Goal: Task Accomplishment & Management: Use online tool/utility

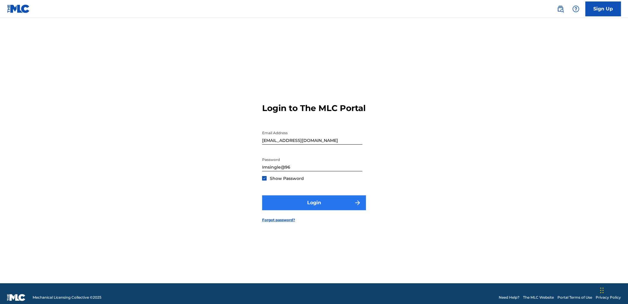
click at [302, 210] on button "Login" at bounding box center [314, 202] width 104 height 15
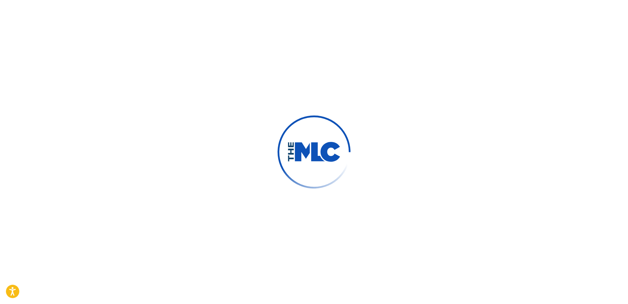
click at [146, 142] on div at bounding box center [314, 152] width 628 height 304
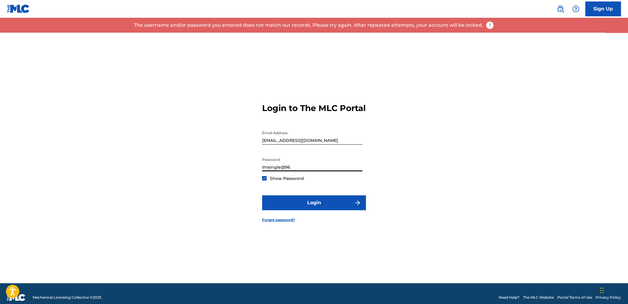
click at [276, 171] on input "Imsingle@96" at bounding box center [312, 162] width 100 height 17
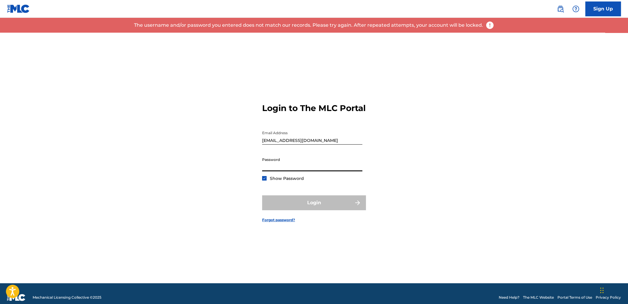
type input "Imsingle@96"
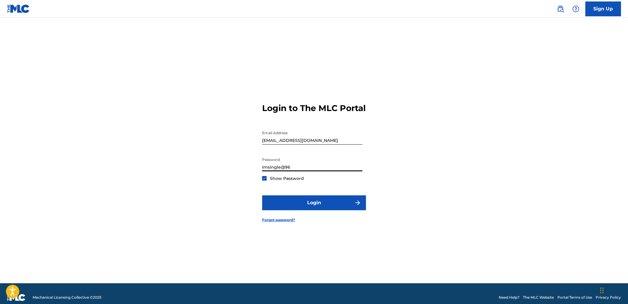
click at [288, 170] on input "Imsingle@96" at bounding box center [312, 162] width 100 height 17
type input "[EMAIL_ADDRESS][DOMAIN_NAME]"
type input "Rockstar@33"
click at [290, 144] on input "davidluwis88@gmail.com" at bounding box center [312, 135] width 100 height 17
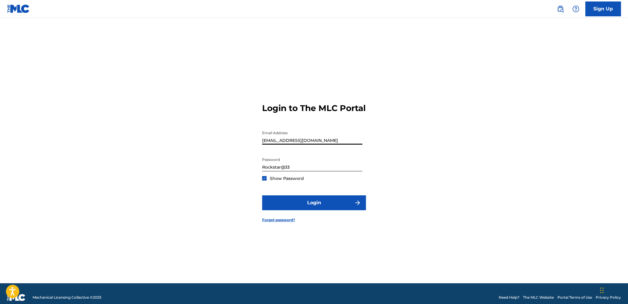
click at [290, 144] on input "davidluwis88@gmail.com" at bounding box center [312, 135] width 100 height 17
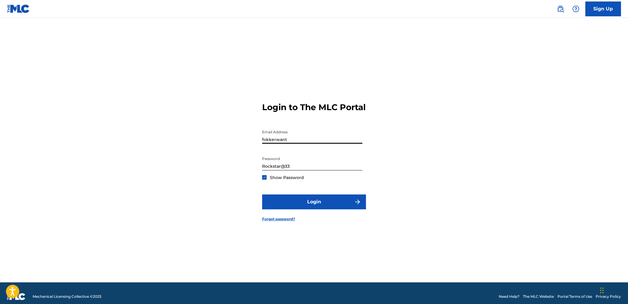
type input "[EMAIL_ADDRESS][DOMAIN_NAME]"
click at [280, 170] on input "Imsingle@96" at bounding box center [312, 161] width 100 height 17
click at [262, 194] on button "Login" at bounding box center [314, 201] width 104 height 15
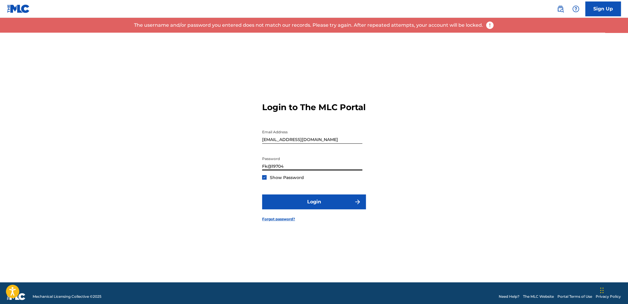
click at [277, 168] on input "Fk@19704" at bounding box center [312, 161] width 100 height 17
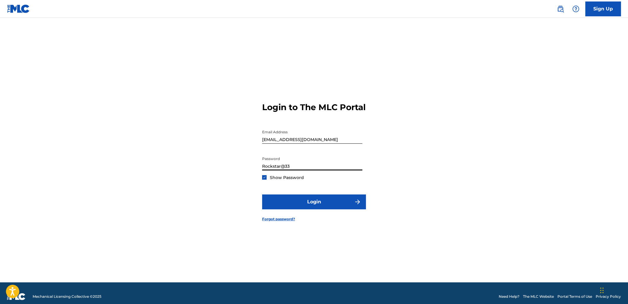
type input "Rockstar@33"
click at [262, 194] on button "Login" at bounding box center [314, 201] width 104 height 15
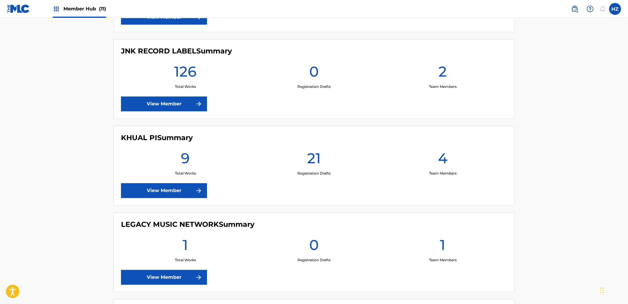
scroll to position [318, 0]
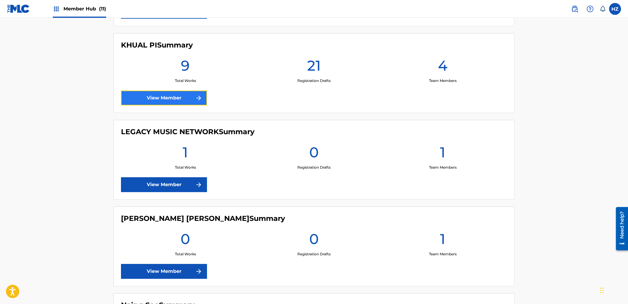
click at [170, 92] on link "View Member" at bounding box center [164, 97] width 86 height 15
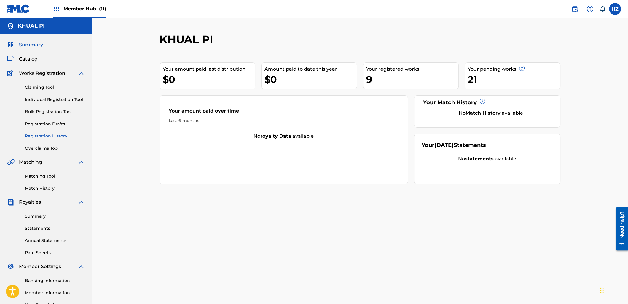
click at [55, 135] on link "Registration History" at bounding box center [55, 136] width 60 height 6
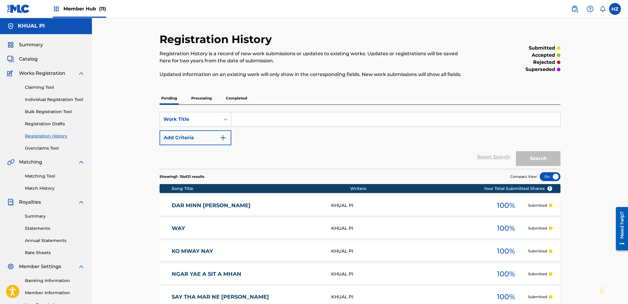
click at [205, 101] on p "Processing" at bounding box center [201, 98] width 24 height 12
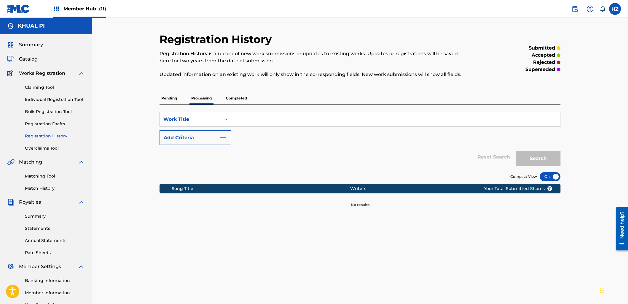
click at [241, 99] on p "Completed" at bounding box center [236, 98] width 25 height 12
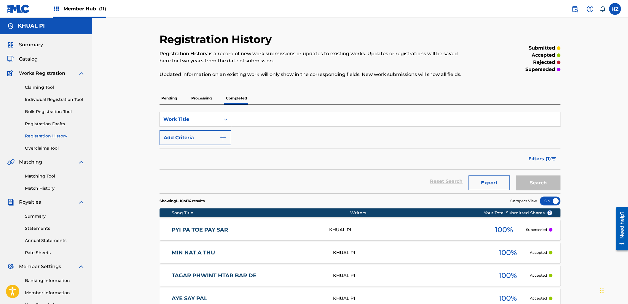
click at [168, 99] on p "Pending" at bounding box center [168, 98] width 19 height 12
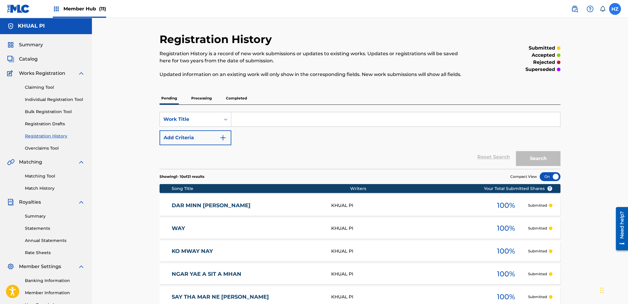
click at [613, 11] on label at bounding box center [615, 9] width 12 height 12
click at [615, 9] on input "HZ HTAIN MINN ZAW fokkerwanted2004@gmail.com Notification Preferences Profile L…" at bounding box center [615, 9] width 0 height 0
click at [71, 10] on span "Member Hub (11)" at bounding box center [84, 8] width 43 height 7
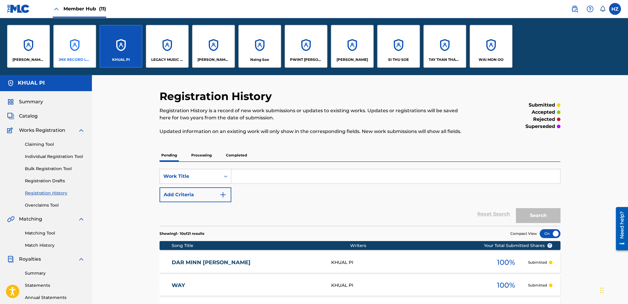
click at [76, 35] on div "JNK RECORD LABEL" at bounding box center [74, 46] width 43 height 43
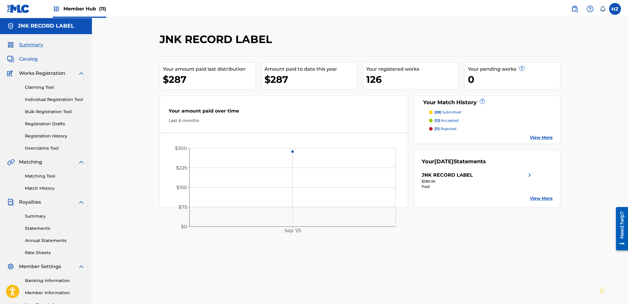
click at [28, 59] on span "Catalog" at bounding box center [28, 58] width 19 height 7
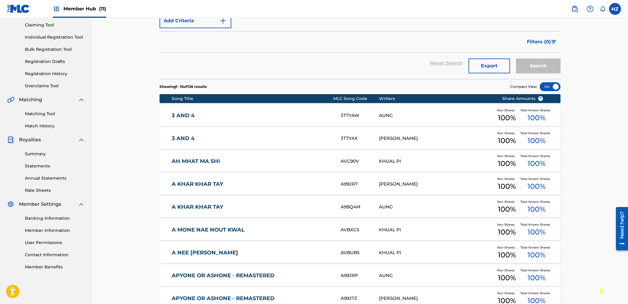
scroll to position [61, 0]
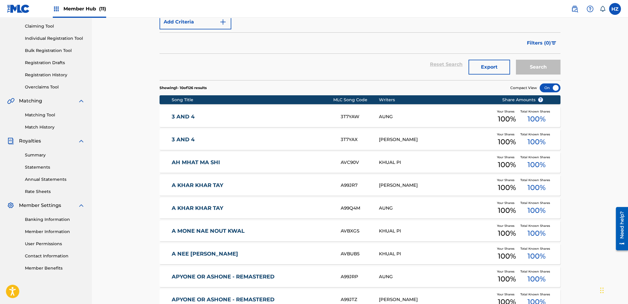
click at [545, 88] on div at bounding box center [550, 87] width 21 height 9
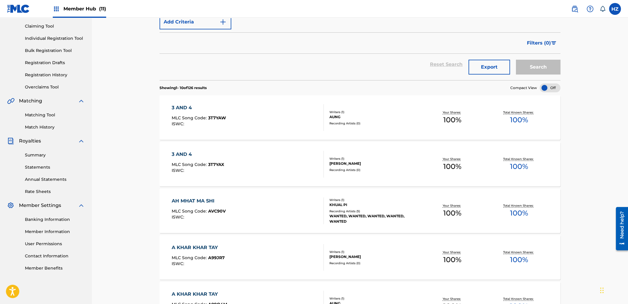
click at [551, 87] on div at bounding box center [550, 87] width 21 height 9
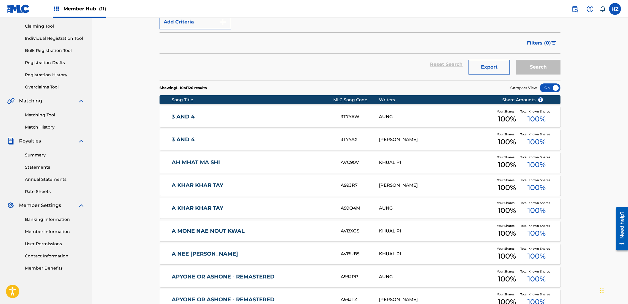
click at [551, 87] on div at bounding box center [550, 87] width 21 height 9
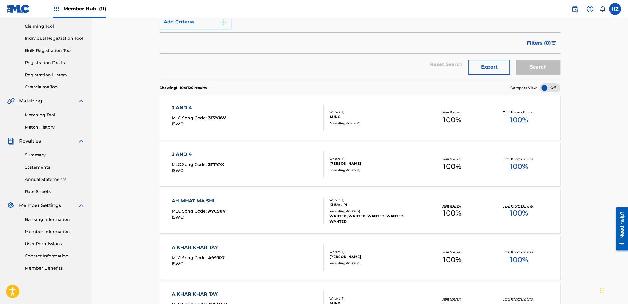
click at [551, 87] on div at bounding box center [550, 87] width 21 height 9
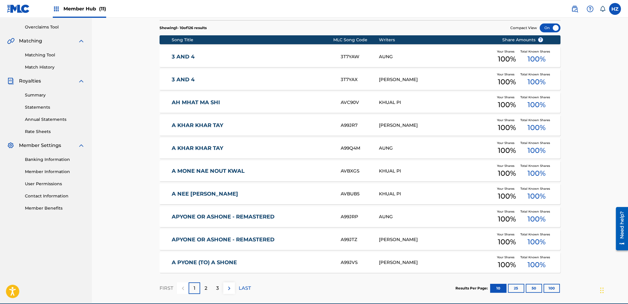
scroll to position [148, 0]
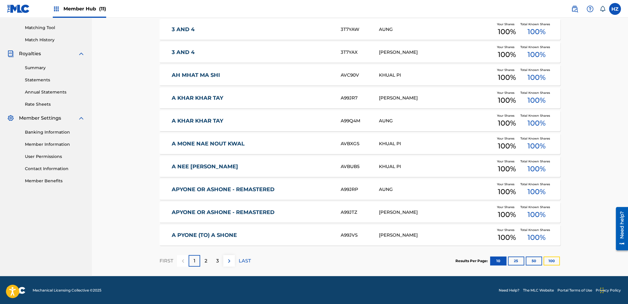
click at [554, 262] on button "100" at bounding box center [551, 260] width 16 height 9
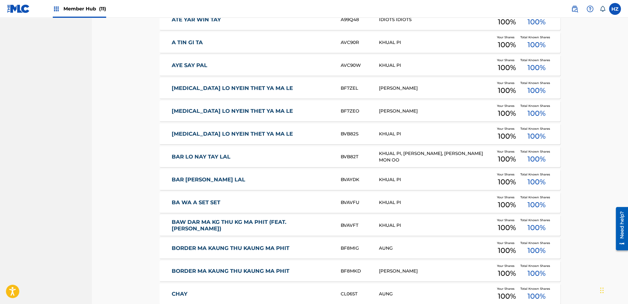
scroll to position [417, 0]
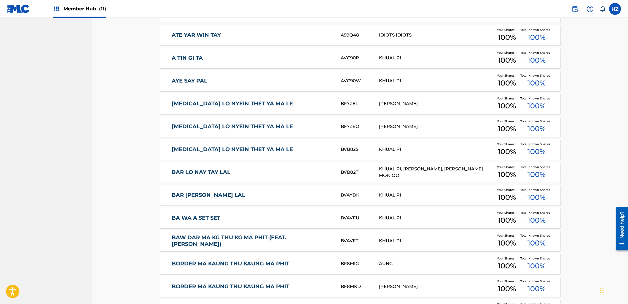
click at [416, 78] on div "KHUAL PI" at bounding box center [436, 80] width 114 height 7
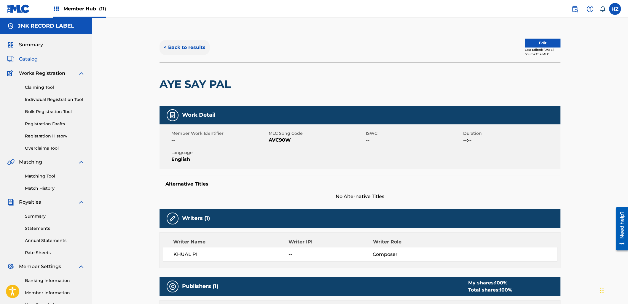
click at [178, 44] on button "< Back to results" at bounding box center [184, 47] width 50 height 15
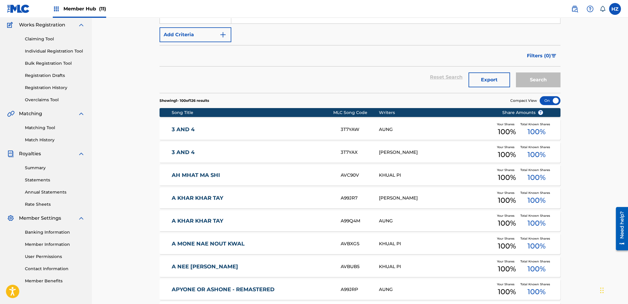
scroll to position [160, 0]
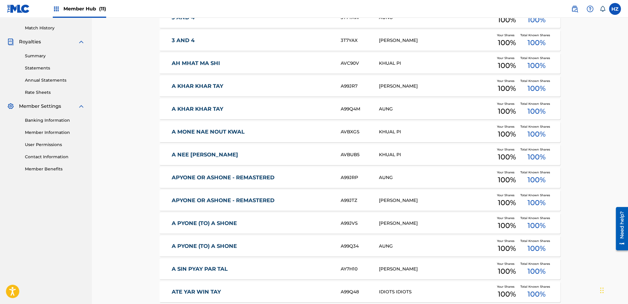
click at [372, 90] on div "A KHAR KHAR TAY A99JR7 YAIR YINT AUNG Your Shares 100 % Total Known Shares 100 %" at bounding box center [359, 86] width 401 height 21
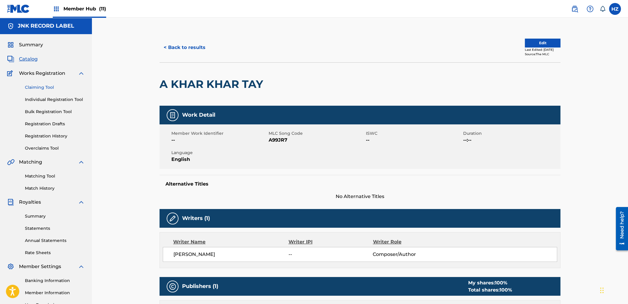
click at [42, 88] on link "Claiming Tool" at bounding box center [55, 87] width 60 height 6
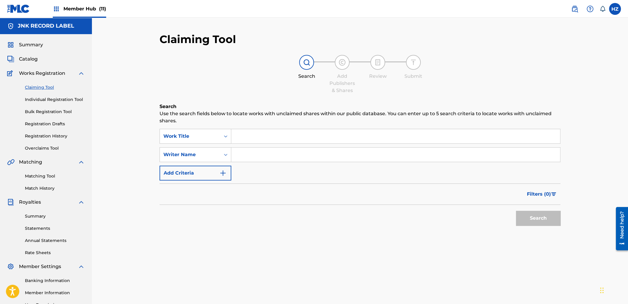
click at [242, 141] on input "Search Form" at bounding box center [395, 136] width 329 height 14
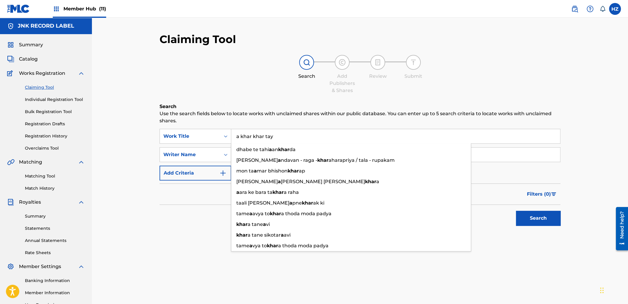
type input "a khar khar tay"
click at [516, 210] on button "Search" at bounding box center [538, 217] width 44 height 15
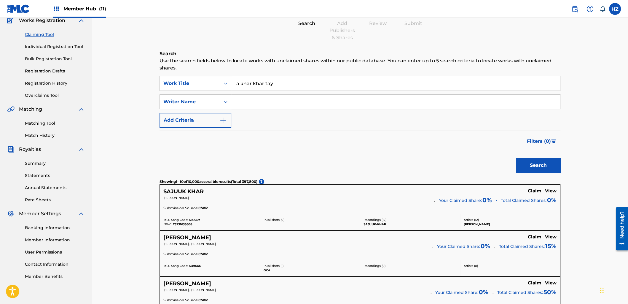
scroll to position [36, 0]
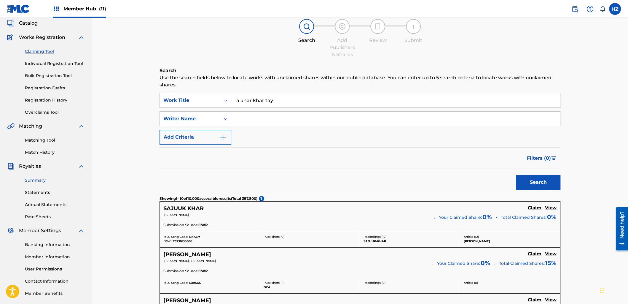
click at [36, 180] on link "Summary" at bounding box center [55, 180] width 60 height 6
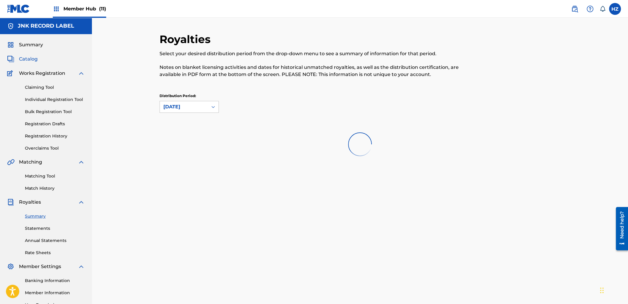
click at [33, 57] on div "Summary Catalog Works Registration Claiming Tool Individual Registration Tool B…" at bounding box center [46, 186] width 92 height 305
click at [33, 58] on span "Catalog" at bounding box center [28, 58] width 19 height 7
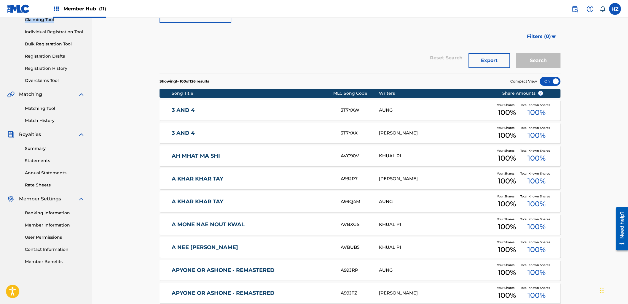
scroll to position [151, 0]
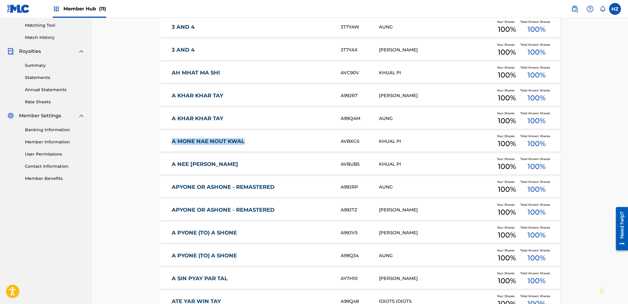
drag, startPoint x: 268, startPoint y: 144, endPoint x: 161, endPoint y: 140, distance: 107.4
click at [161, 140] on div "A MONE NAE NOUT KWAL AVBXGS KHUAL PI Your Shares 100 % Total Known Shares 100 %" at bounding box center [359, 141] width 401 height 21
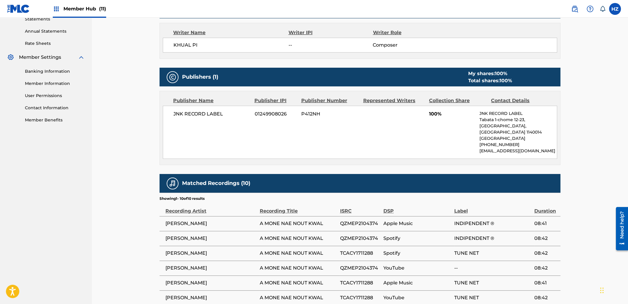
scroll to position [314, 0]
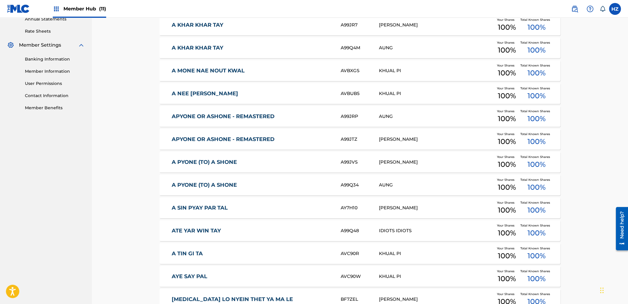
scroll to position [292, 0]
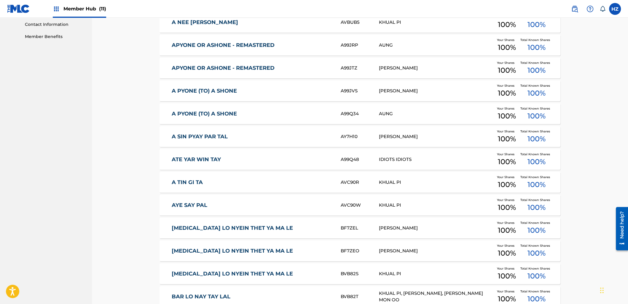
click at [305, 165] on div "ATE YAR WIN TAY A99Q48 IDIOTS IDIOTS Your Shares 100 % Total Known Shares 100 %" at bounding box center [359, 159] width 401 height 21
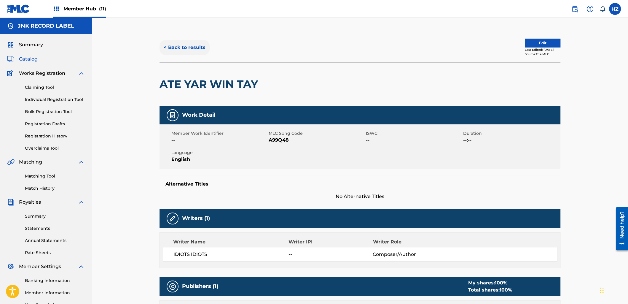
click at [192, 48] on button "< Back to results" at bounding box center [184, 47] width 50 height 15
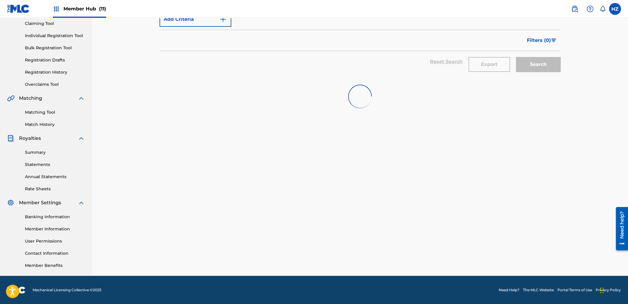
scroll to position [292, 0]
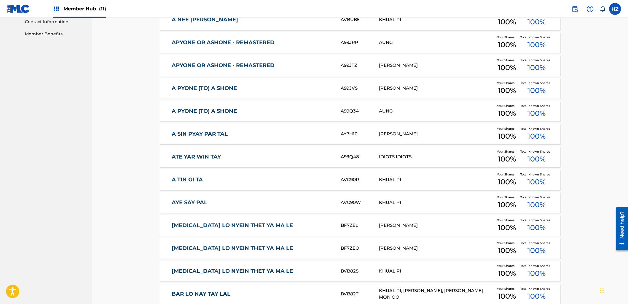
scroll to position [305, 0]
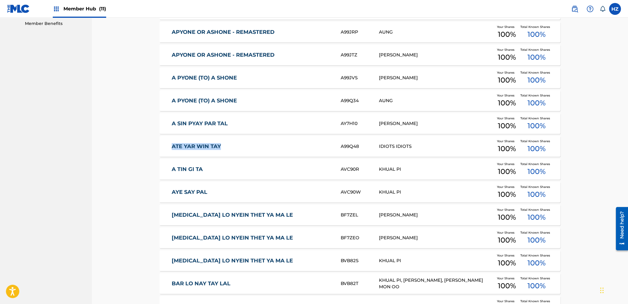
drag, startPoint x: 218, startPoint y: 145, endPoint x: 167, endPoint y: 143, distance: 51.0
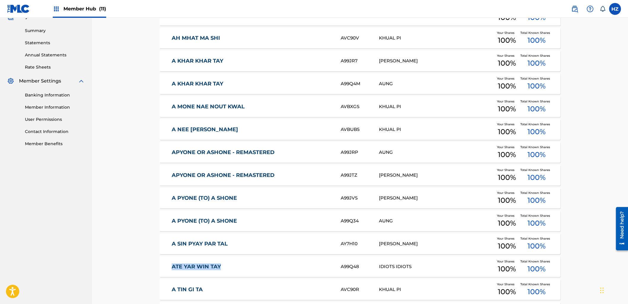
scroll to position [283, 0]
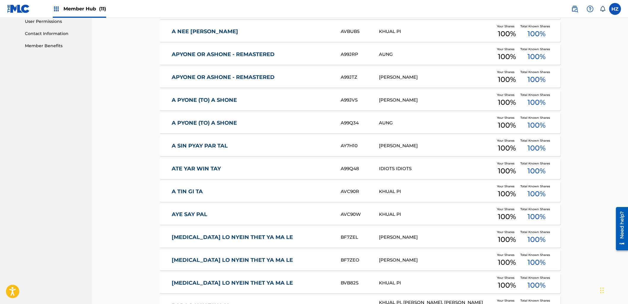
click at [353, 173] on div "ATE YAR WIN TAY A99Q48 IDIOTS IDIOTS Your Shares 100 % Total Known Shares 100 %" at bounding box center [359, 168] width 401 height 21
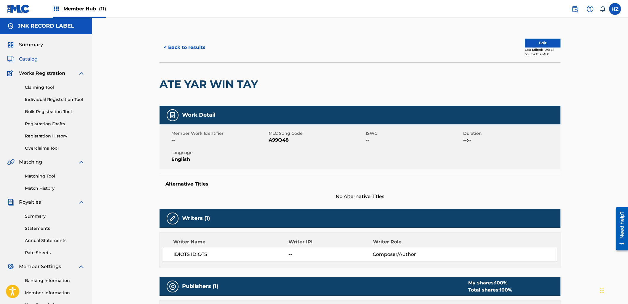
click at [525, 49] on div "Last Edited: September 15, 2025" at bounding box center [543, 49] width 36 height 4
click at [525, 44] on button "Edit" at bounding box center [543, 43] width 36 height 9
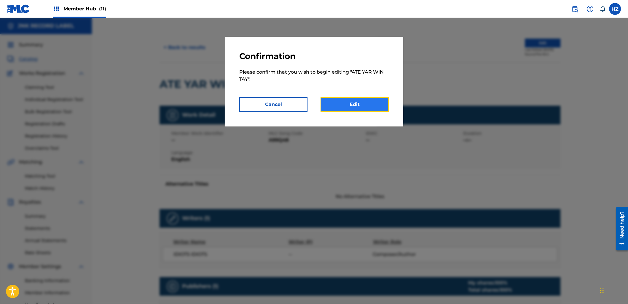
click at [360, 102] on link "Edit" at bounding box center [354, 104] width 68 height 15
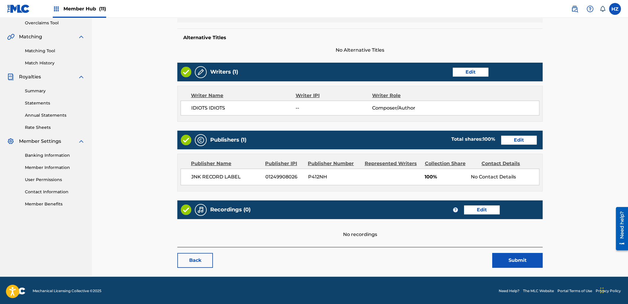
scroll to position [155, 0]
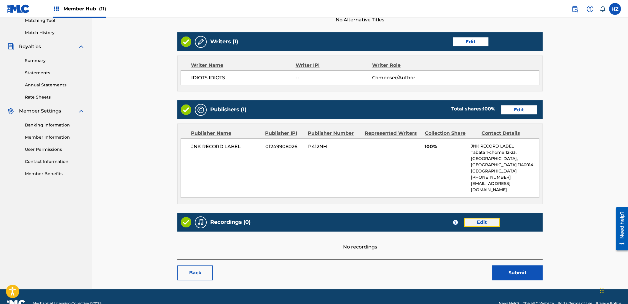
click at [482, 218] on link "Edit" at bounding box center [482, 222] width 36 height 9
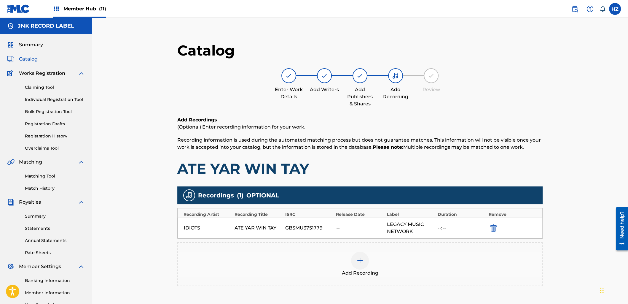
click at [359, 264] on div at bounding box center [360, 260] width 18 height 18
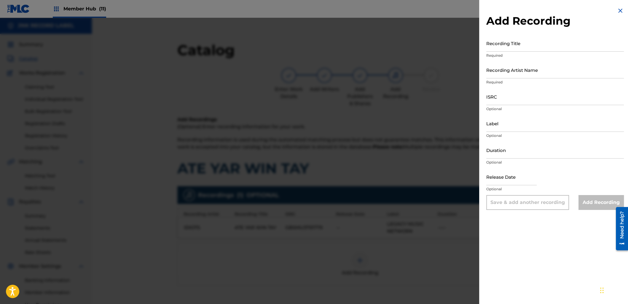
click at [266, 112] on div at bounding box center [314, 170] width 628 height 304
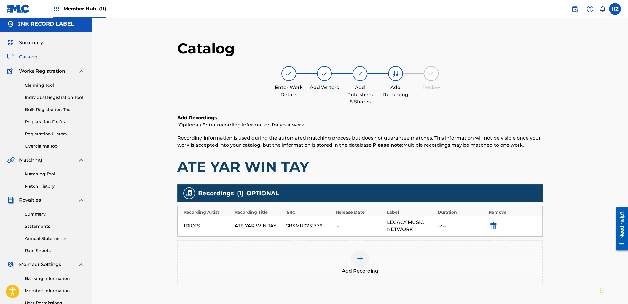
scroll to position [64, 0]
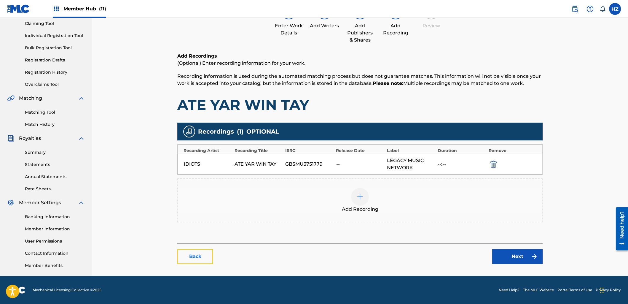
click at [195, 252] on link "Back" at bounding box center [195, 256] width 36 height 15
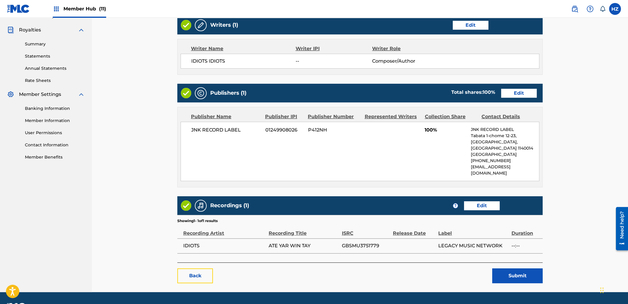
scroll to position [172, 0]
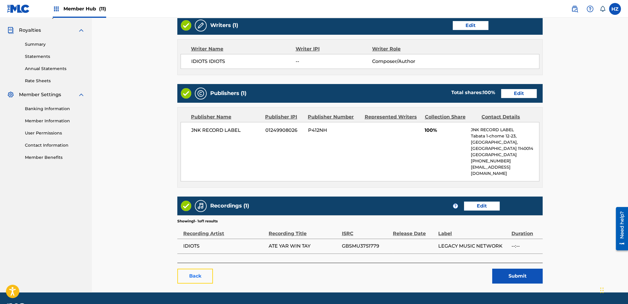
click at [188, 268] on link "Back" at bounding box center [195, 275] width 36 height 15
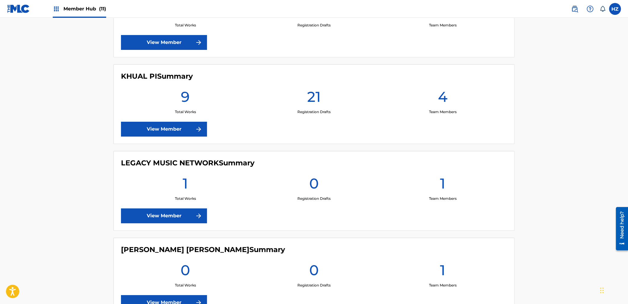
scroll to position [280, 0]
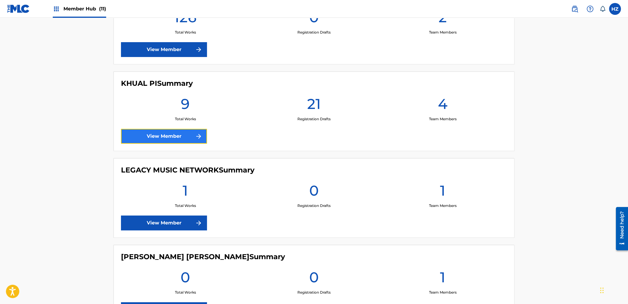
click at [184, 140] on link "View Member" at bounding box center [164, 136] width 86 height 15
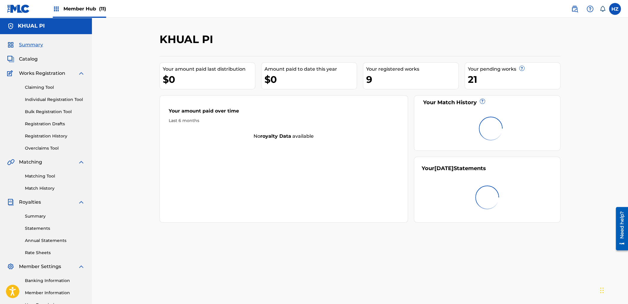
scroll to position [1, 0]
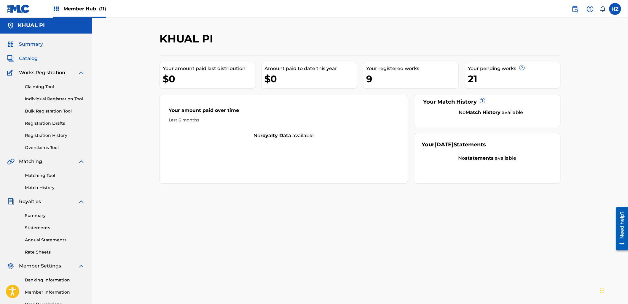
click at [16, 56] on link "Catalog" at bounding box center [22, 58] width 31 height 7
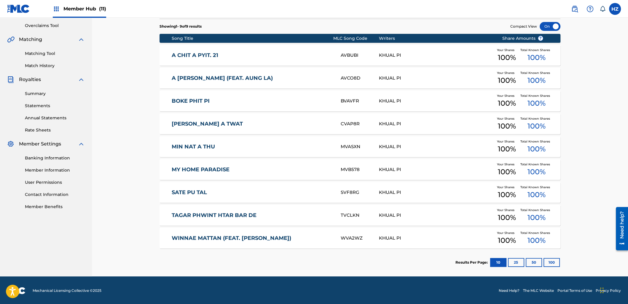
scroll to position [122, 0]
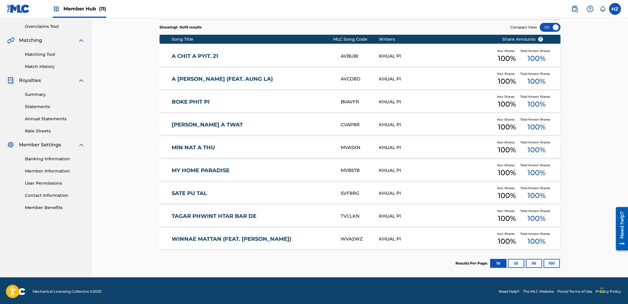
drag, startPoint x: 564, startPoint y: 260, endPoint x: 560, endPoint y: 261, distance: 4.4
click at [563, 260] on div "Catalog Register Work SearchWithCriteriaeba36532-7f03-4513-9779-422de8500c45 Wo…" at bounding box center [359, 94] width 415 height 366
click at [557, 262] on button "100" at bounding box center [551, 263] width 16 height 9
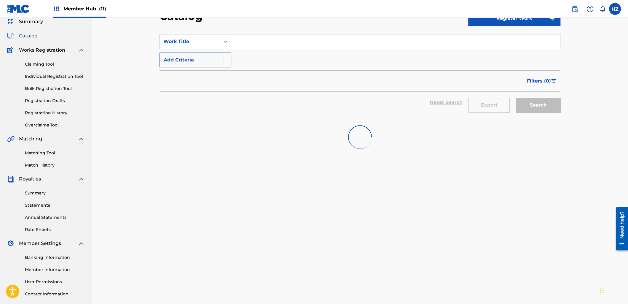
scroll to position [0, 0]
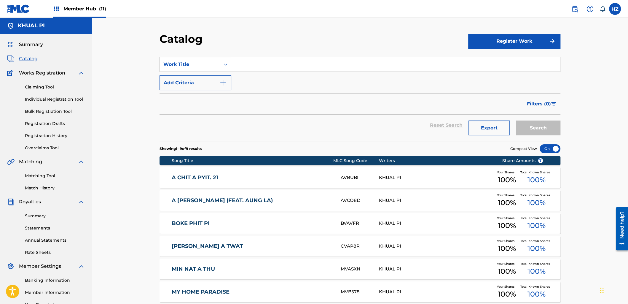
click at [77, 9] on span "Member Hub (11)" at bounding box center [84, 8] width 43 height 7
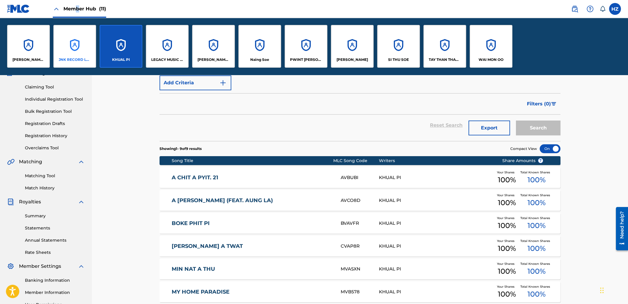
click at [81, 41] on div "JNK RECORD LABEL" at bounding box center [74, 46] width 43 height 43
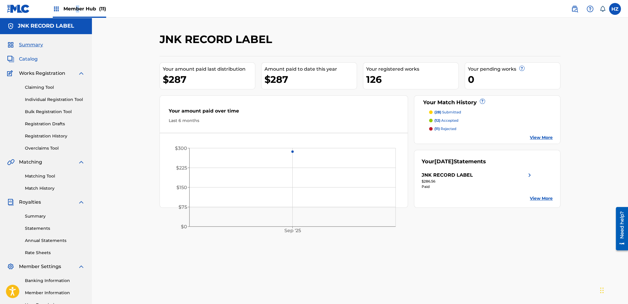
click at [28, 58] on span "Catalog" at bounding box center [28, 58] width 19 height 7
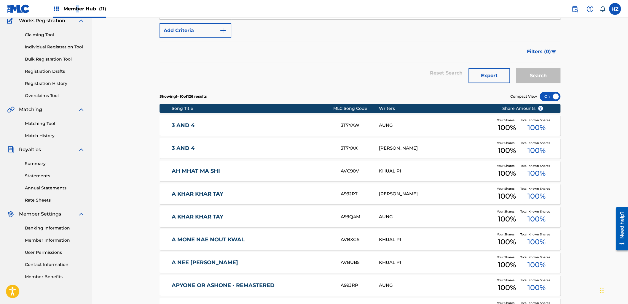
scroll to position [148, 0]
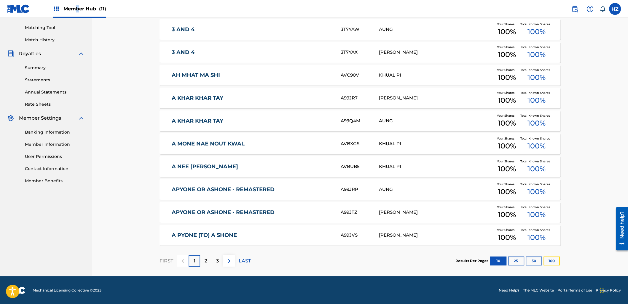
click at [556, 259] on button "100" at bounding box center [551, 260] width 16 height 9
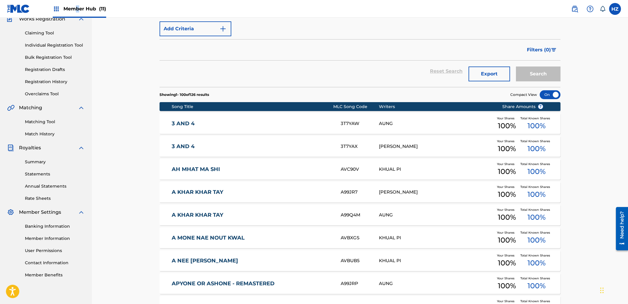
scroll to position [34, 0]
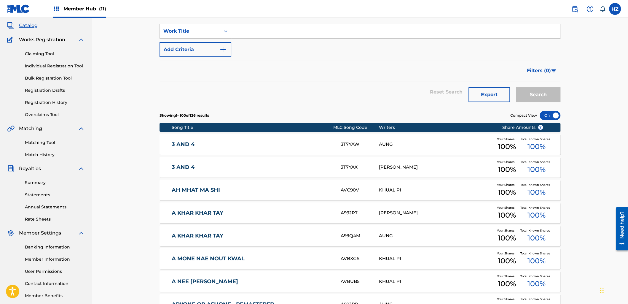
click at [548, 115] on div at bounding box center [550, 115] width 21 height 9
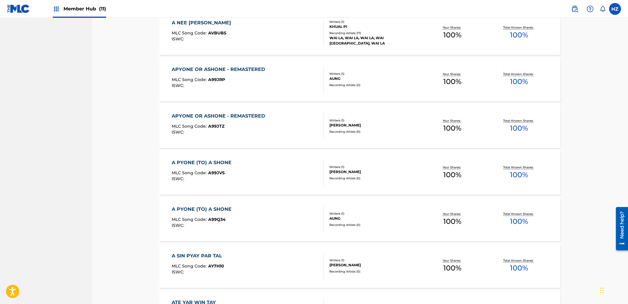
scroll to position [425, 0]
drag, startPoint x: 239, startPoint y: 160, endPoint x: 185, endPoint y: 161, distance: 53.7
copy div "A PYONE (TO) A SHONE"
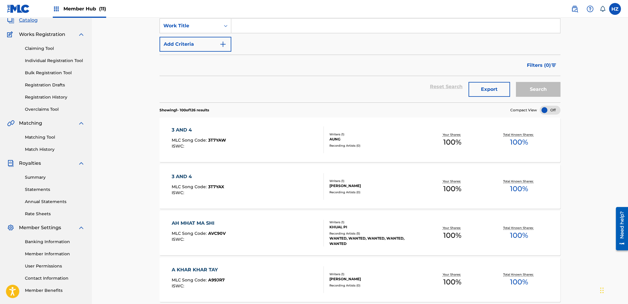
scroll to position [0, 0]
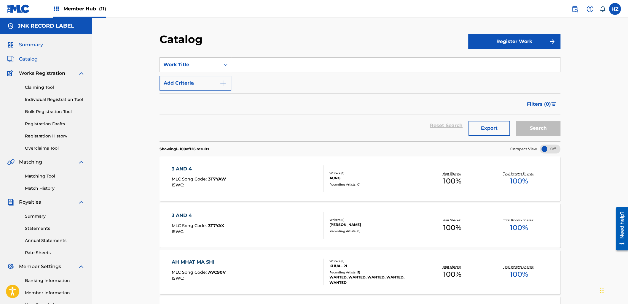
click at [35, 44] on span "Summary" at bounding box center [31, 44] width 24 height 7
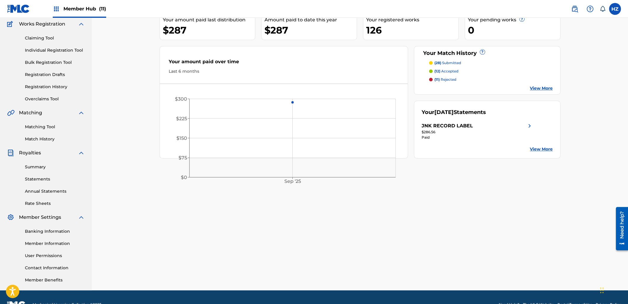
scroll to position [50, 0]
click at [40, 178] on link "Statements" at bounding box center [55, 179] width 60 height 6
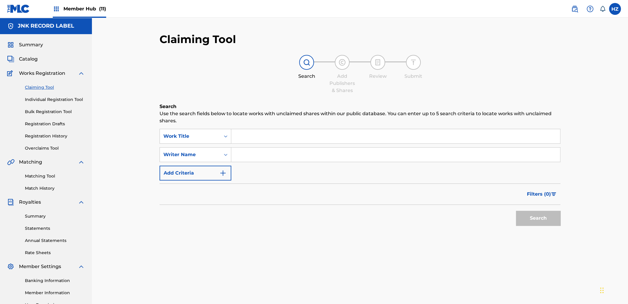
click at [265, 130] on input "Search Form" at bounding box center [395, 136] width 329 height 14
paste input "ATE YAR WIN TAY"
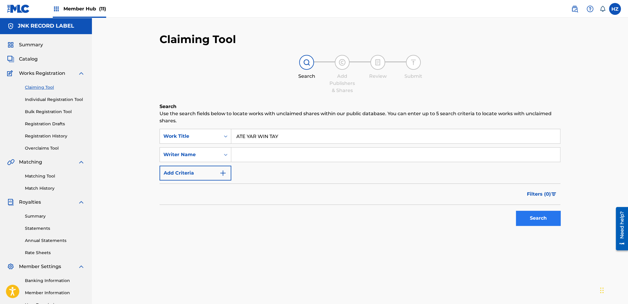
type input "ATE YAR WIN TAY"
click at [533, 220] on button "Search" at bounding box center [538, 217] width 44 height 15
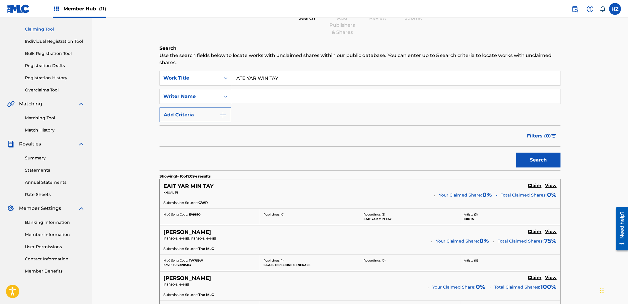
scroll to position [97, 0]
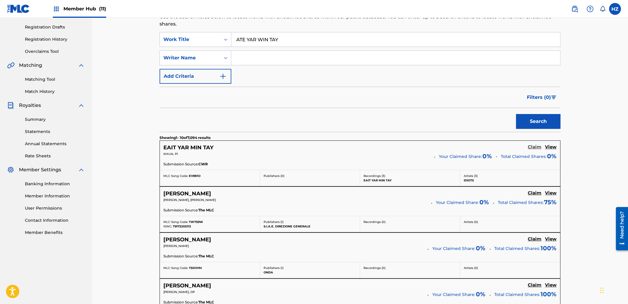
click at [535, 147] on h5 "Claim" at bounding box center [535, 147] width 14 height 6
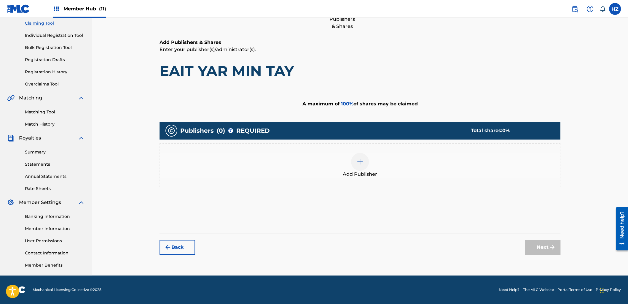
scroll to position [64, 0]
click at [361, 164] on img at bounding box center [359, 161] width 7 height 7
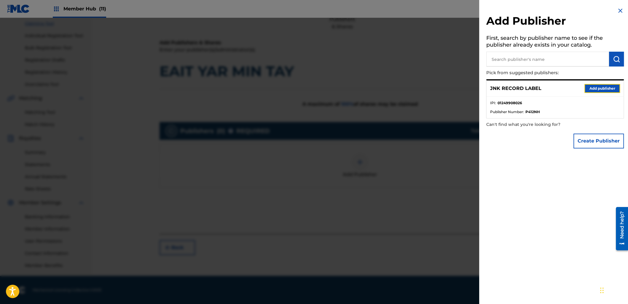
click at [593, 86] on button "Add publisher" at bounding box center [602, 88] width 36 height 9
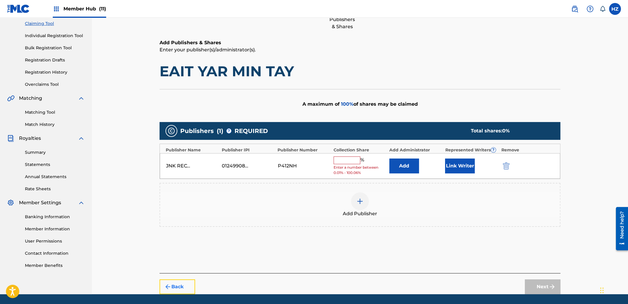
click at [171, 284] on img "submit" at bounding box center [167, 286] width 7 height 7
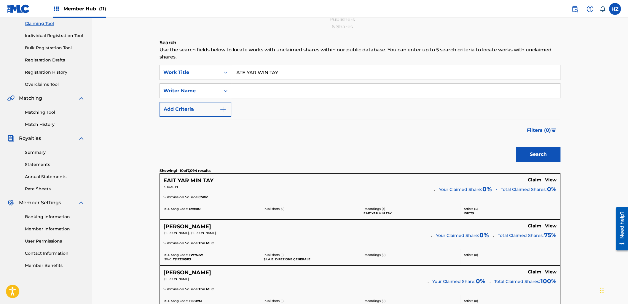
click at [387, 212] on p "EAIT YAR MIN TAY" at bounding box center [409, 213] width 93 height 4
click at [549, 178] on h5 "View" at bounding box center [551, 180] width 12 height 6
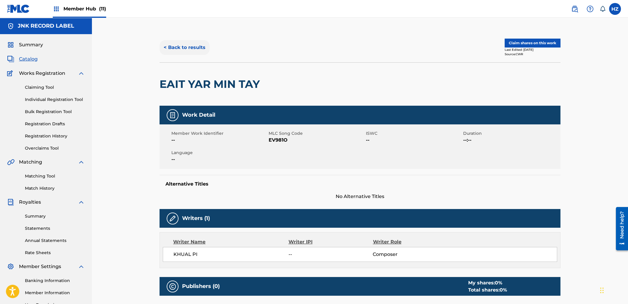
click at [187, 47] on button "< Back to results" at bounding box center [184, 47] width 50 height 15
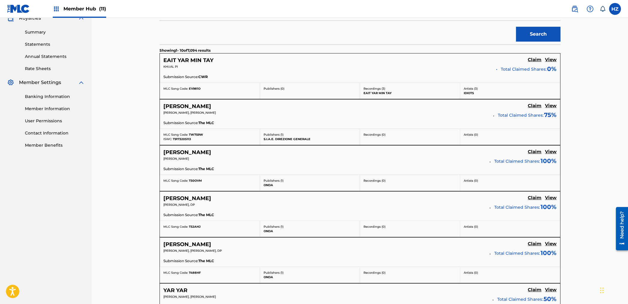
scroll to position [197, 0]
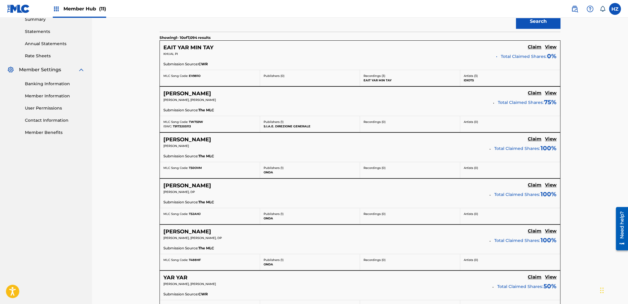
click at [549, 47] on h5 "View" at bounding box center [551, 47] width 12 height 6
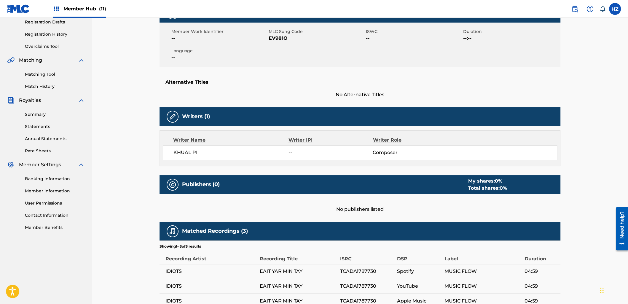
scroll to position [157, 0]
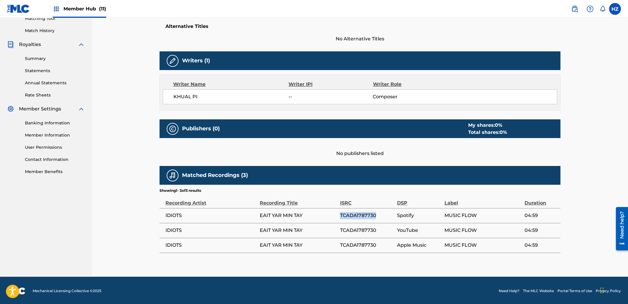
drag, startPoint x: 381, startPoint y: 216, endPoint x: 334, endPoint y: 214, distance: 47.5
click at [334, 214] on tr "IDIOTS EAIT YAR MIN TAY TCADA1787730 Spotify MUSIC FLOW 04:59" at bounding box center [359, 215] width 401 height 15
copy tr "TCADA1787730"
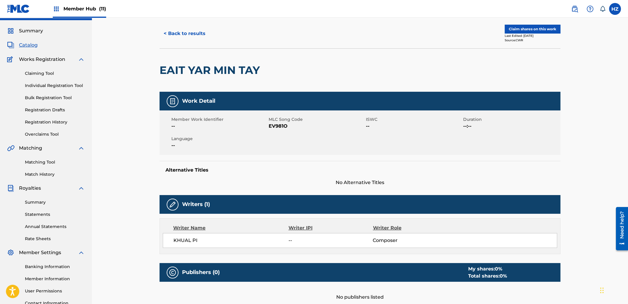
scroll to position [14, 0]
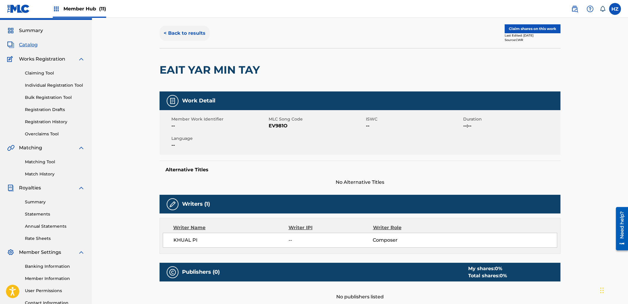
click at [174, 37] on button "< Back to results" at bounding box center [184, 33] width 50 height 15
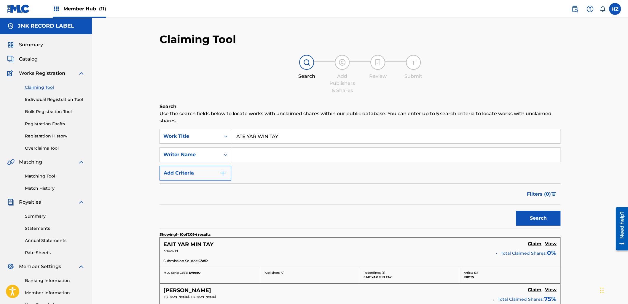
click at [266, 135] on input "ATE YAR WIN TAY" at bounding box center [395, 136] width 329 height 14
click at [265, 135] on input "ATE YAR WIN TAY" at bounding box center [395, 136] width 329 height 14
paste input "PYONE (TO) A SHONE"
type input "A PYONE (TO) A SHONE"
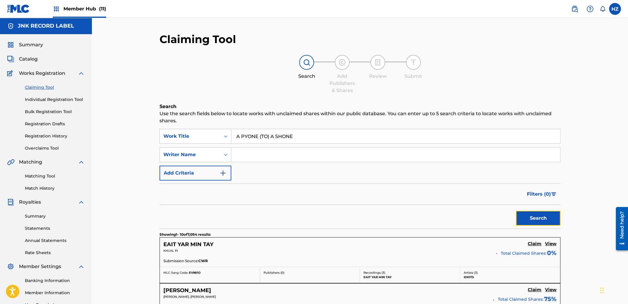
click at [529, 220] on button "Search" at bounding box center [538, 217] width 44 height 15
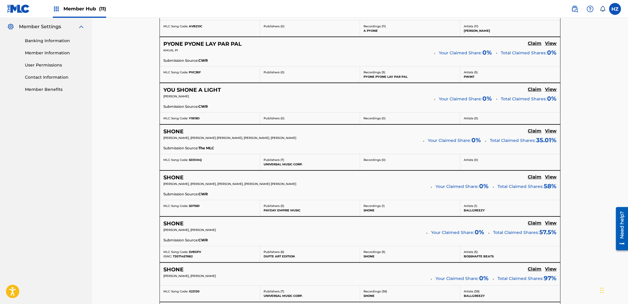
scroll to position [172, 0]
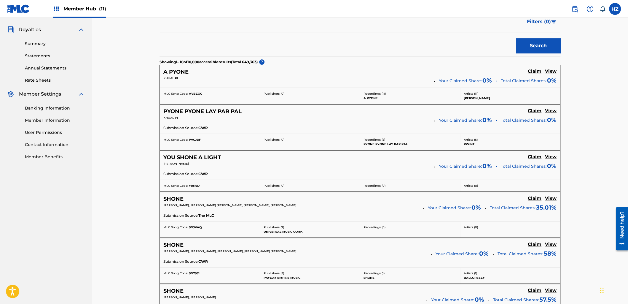
click at [551, 71] on h5 "View" at bounding box center [551, 71] width 12 height 6
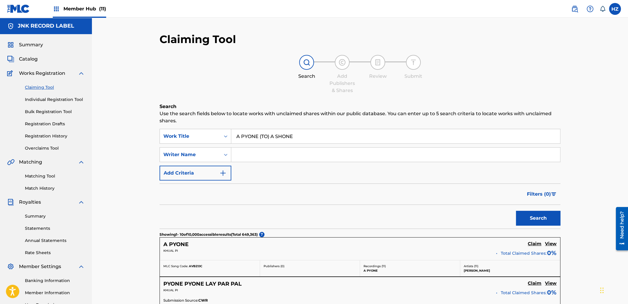
click at [265, 141] on input "A PYONE (TO) A SHONE" at bounding box center [395, 136] width 329 height 14
click at [265, 140] on input "A PYONE (TO) A SHONE" at bounding box center [395, 136] width 329 height 14
paste input "BAR LO NAY TAY LAL"
click at [545, 225] on div "Search" at bounding box center [536, 217] width 47 height 24
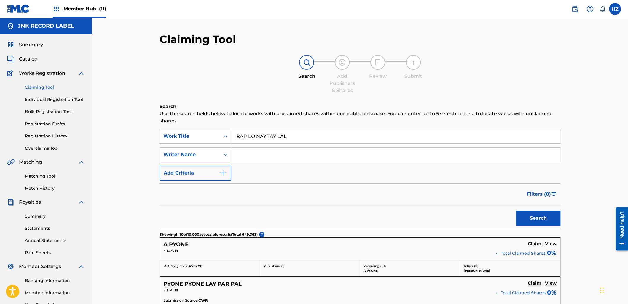
click at [439, 196] on div "Filters ( 0 )" at bounding box center [359, 193] width 401 height 21
click at [519, 210] on button "Search" at bounding box center [538, 217] width 44 height 15
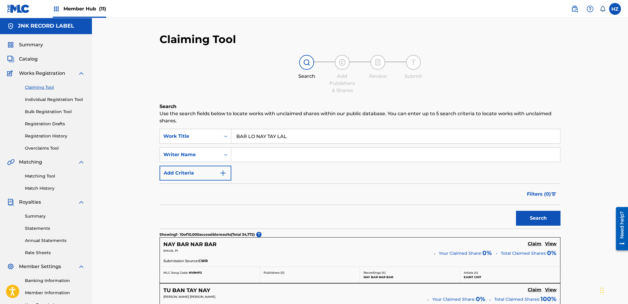
click at [237, 137] on input "BAR LO NAY TAY LAL" at bounding box center [395, 136] width 329 height 14
click at [305, 139] on input "BAR LO NAY TAY LAL" at bounding box center [395, 136] width 329 height 14
type input "BAR LO NAY TAY LAL"
click at [528, 216] on button "Search" at bounding box center [538, 217] width 44 height 15
click at [245, 156] on input "Search Form" at bounding box center [395, 154] width 329 height 14
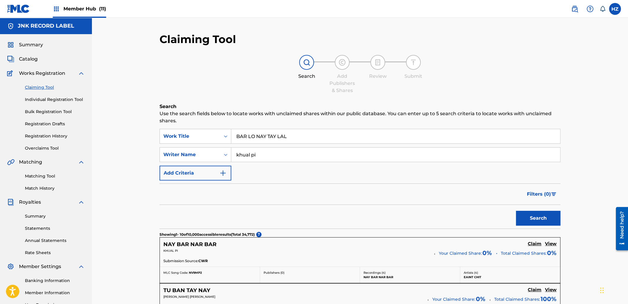
type input "khual pi"
click at [516, 210] on button "Search" at bounding box center [538, 217] width 44 height 15
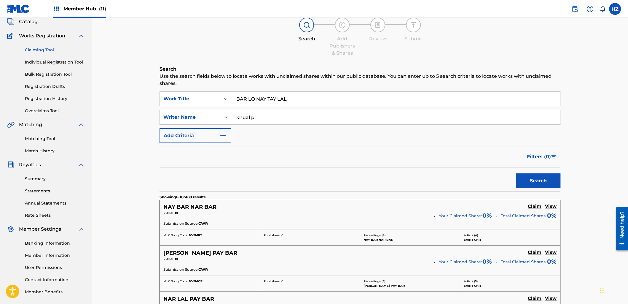
scroll to position [70, 0]
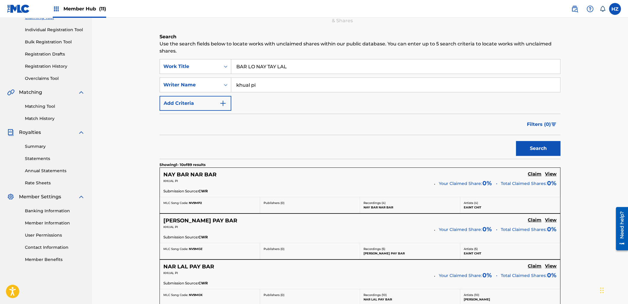
drag, startPoint x: 280, startPoint y: 80, endPoint x: 315, endPoint y: 85, distance: 34.8
click at [315, 84] on input "khual pi" at bounding box center [395, 85] width 329 height 14
click at [543, 151] on button "Search" at bounding box center [538, 148] width 44 height 15
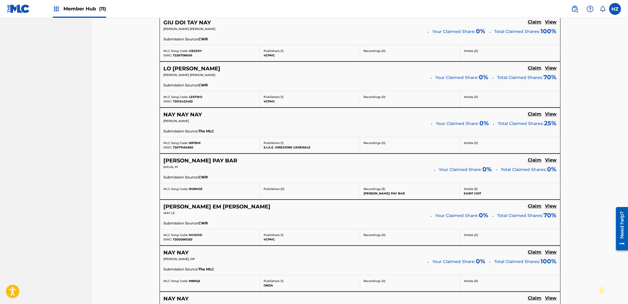
scroll to position [258, 0]
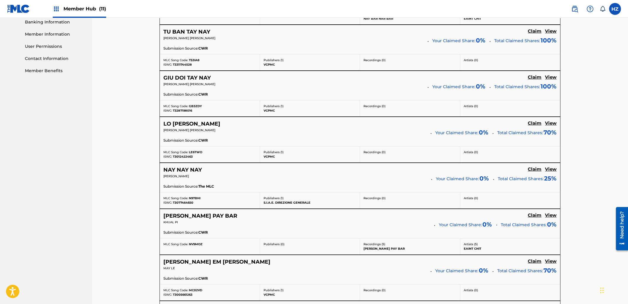
click at [550, 75] on h5 "View" at bounding box center [551, 77] width 12 height 6
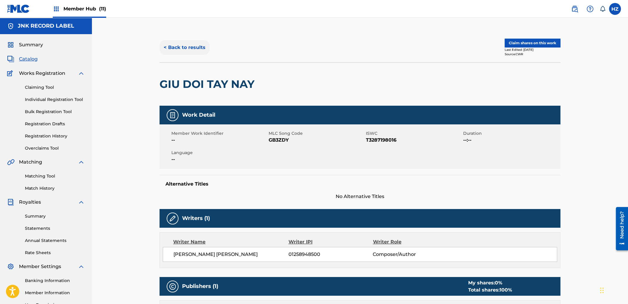
click at [186, 49] on button "< Back to results" at bounding box center [184, 47] width 50 height 15
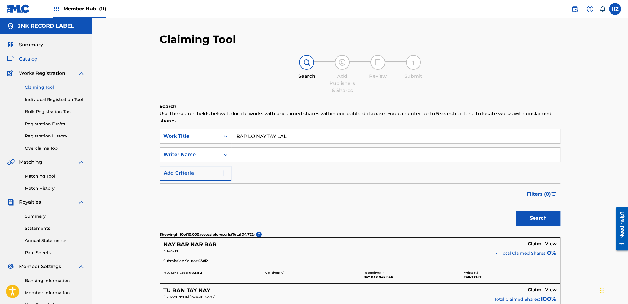
click at [30, 60] on span "Catalog" at bounding box center [28, 58] width 19 height 7
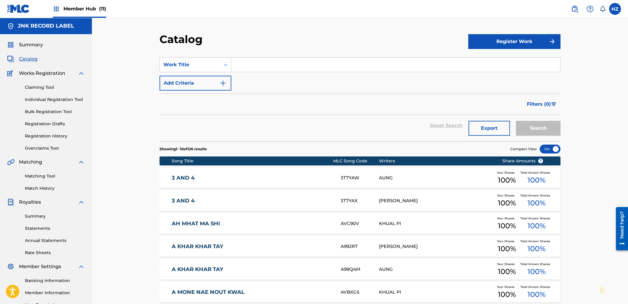
click at [545, 147] on div at bounding box center [550, 148] width 21 height 9
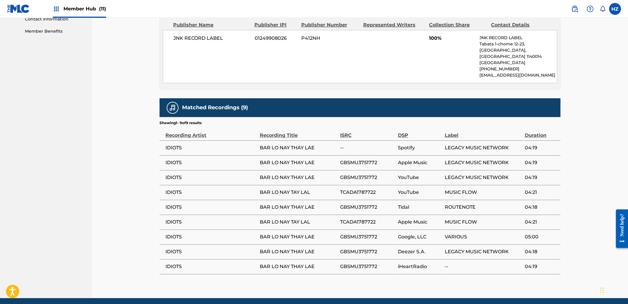
scroll to position [298, 0]
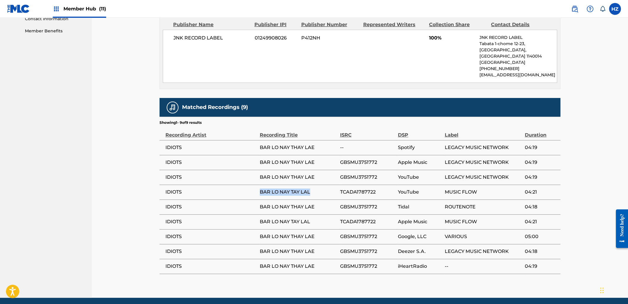
drag, startPoint x: 310, startPoint y: 184, endPoint x: 251, endPoint y: 185, distance: 59.0
click at [251, 185] on tr "IDIOTS BAR LO NAY TAY LAL TCADA1787722 YouTube MUSIC FLOW 04:21" at bounding box center [359, 191] width 401 height 15
copy tr "BAR LO NAY TAY LAL"
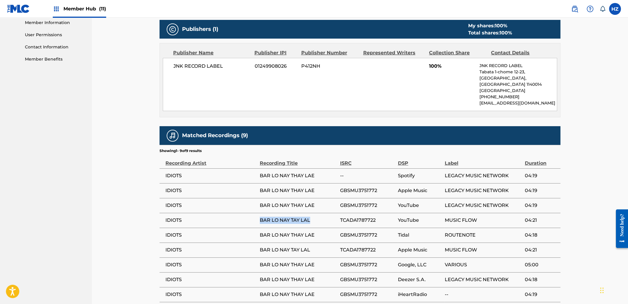
scroll to position [269, 0]
